Goal: Find specific page/section: Find specific page/section

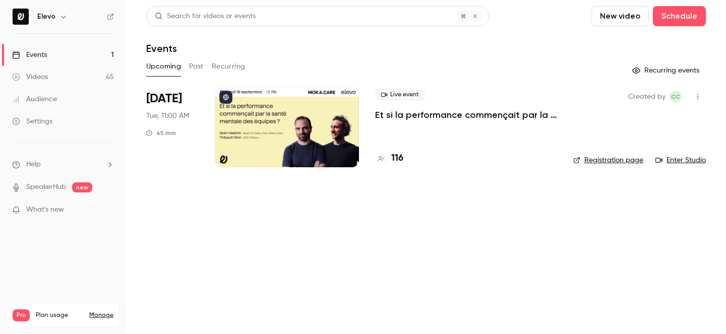
click at [402, 159] on h4 "116" at bounding box center [397, 159] width 12 height 14
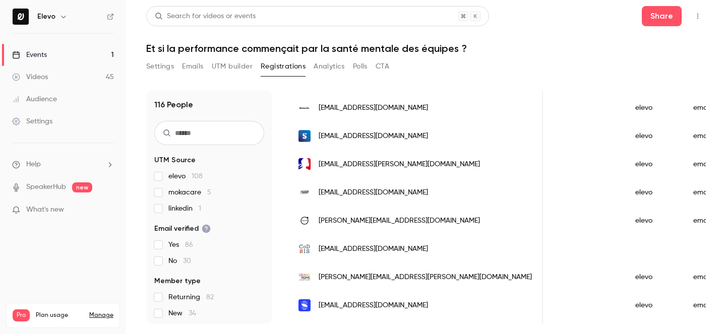
scroll to position [1274, 0]
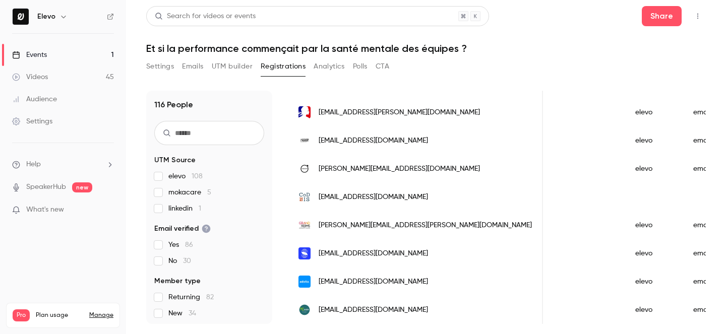
click at [76, 59] on link "Events 1" at bounding box center [63, 55] width 126 height 22
